Goal: Check status: Check status

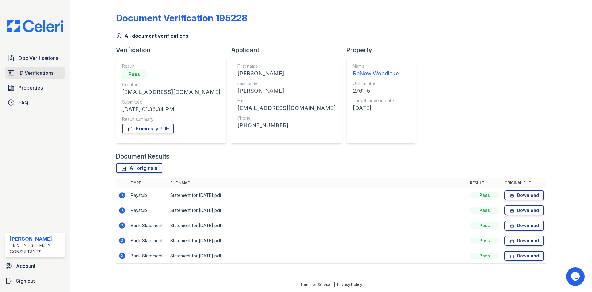
click at [24, 71] on span "ID Verifications" at bounding box center [36, 72] width 35 height 7
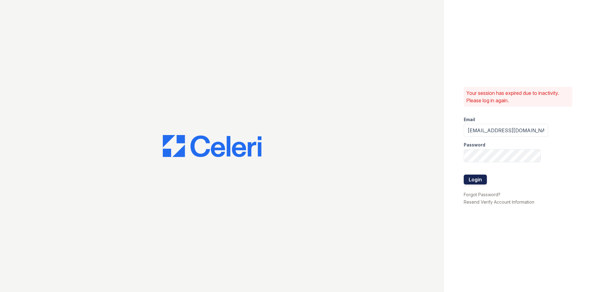
click at [465, 178] on button "Login" at bounding box center [475, 179] width 23 height 10
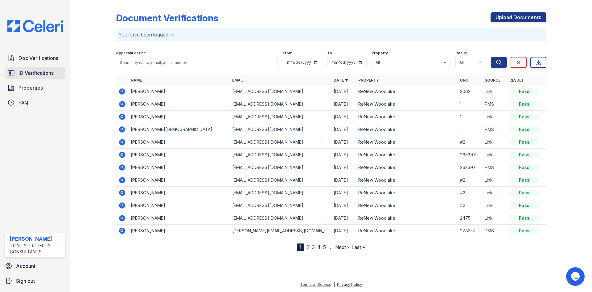
click at [25, 72] on span "ID Verifications" at bounding box center [36, 72] width 35 height 7
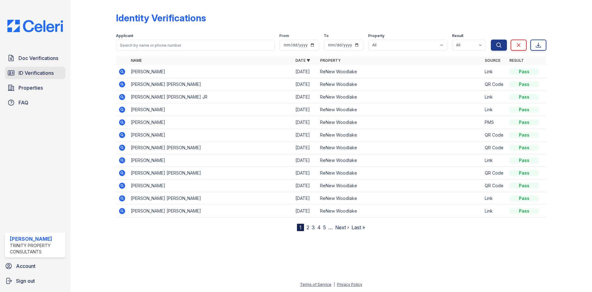
click at [17, 71] on link "ID Verifications" at bounding box center [35, 73] width 60 height 12
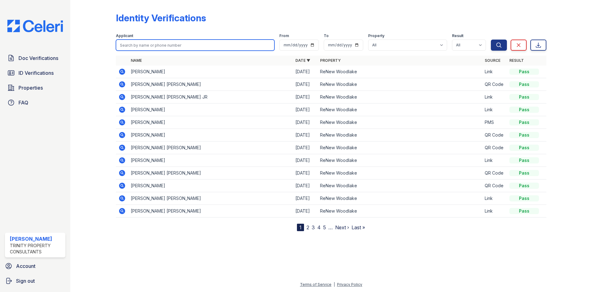
click at [140, 44] on input "search" at bounding box center [195, 44] width 159 height 11
type input "[PERSON_NAME]"
click at [491, 39] on button "Search" at bounding box center [499, 44] width 16 height 11
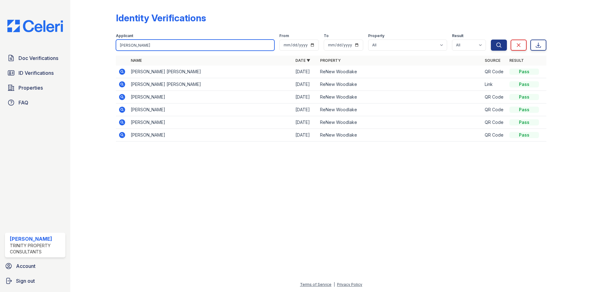
drag, startPoint x: 147, startPoint y: 43, endPoint x: 53, endPoint y: 35, distance: 94.5
click at [54, 35] on div "Doc Verifications ID Verifications Properties FAQ Christina Keena Trinity Prope…" at bounding box center [296, 146] width 592 height 292
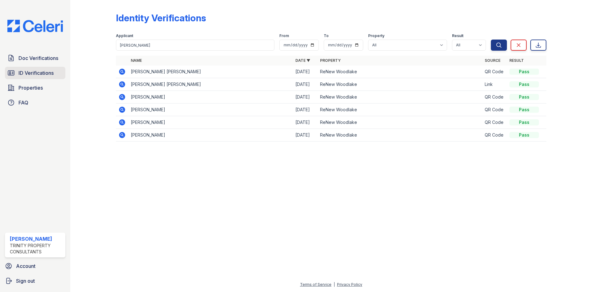
click at [31, 72] on span "ID Verifications" at bounding box center [36, 72] width 35 height 7
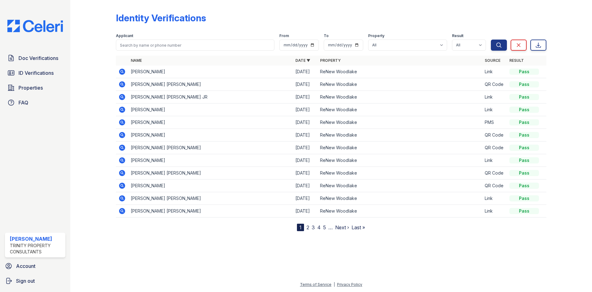
click at [308, 227] on link "2" at bounding box center [308, 227] width 3 height 6
click at [121, 160] on icon at bounding box center [121, 159] width 7 height 7
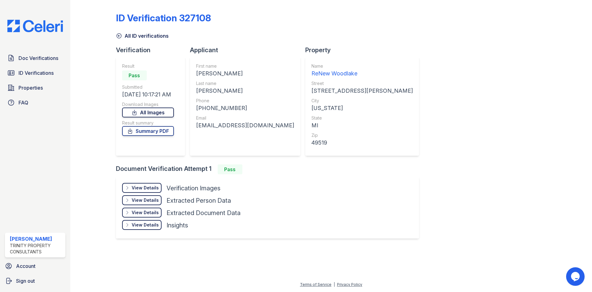
click at [137, 114] on icon at bounding box center [134, 112] width 6 height 6
click at [144, 130] on link "Summary PDF" at bounding box center [148, 131] width 52 height 10
